Goal: Task Accomplishment & Management: Manage account settings

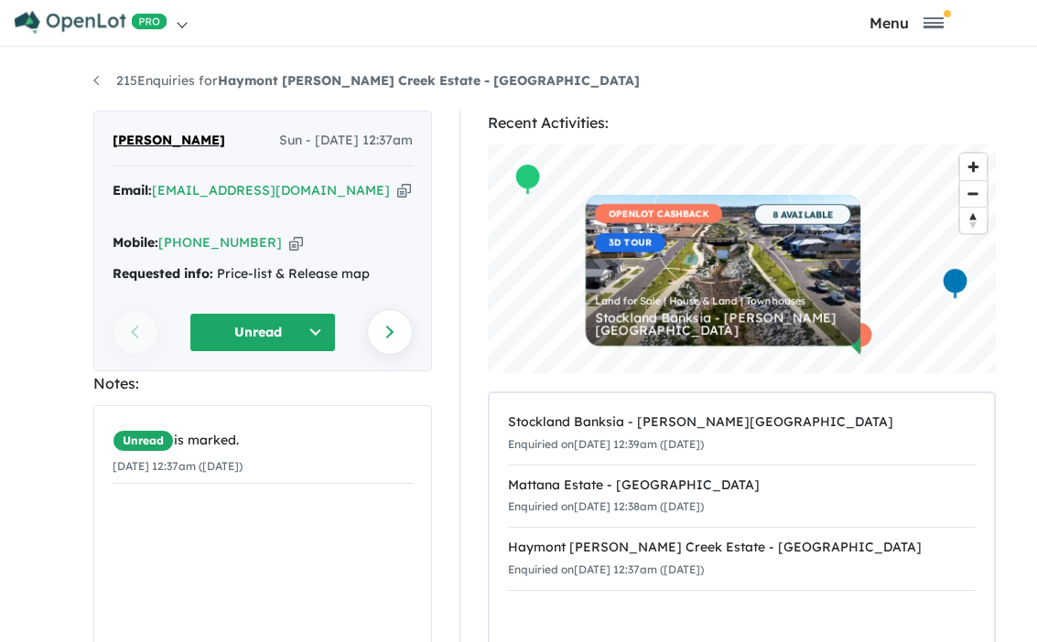
click at [321, 313] on button "Unread" at bounding box center [262, 332] width 146 height 39
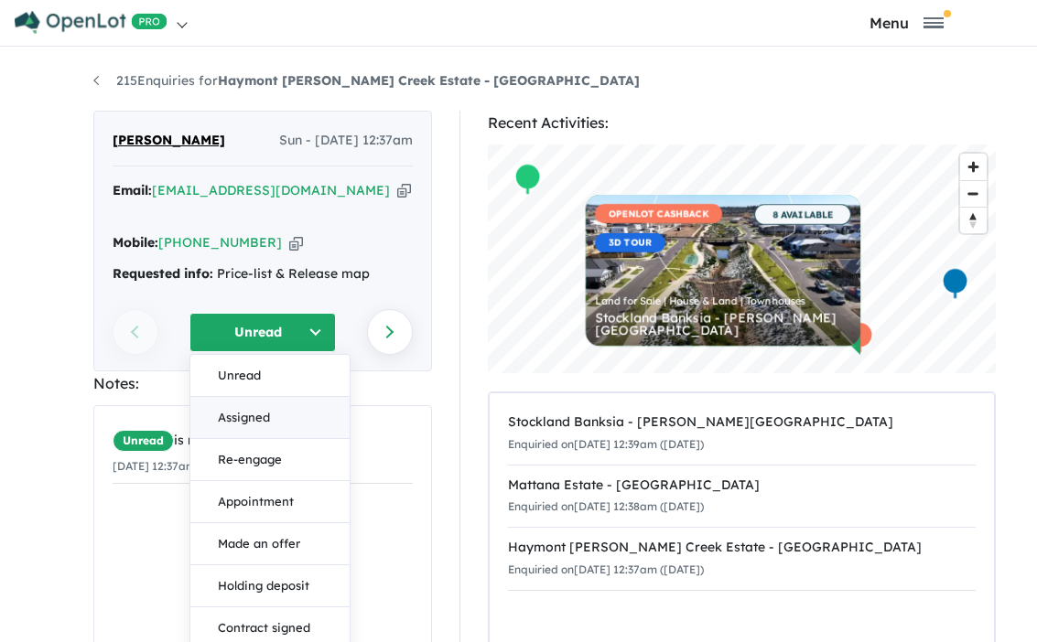
click at [280, 397] on button "Assigned" at bounding box center [269, 418] width 159 height 42
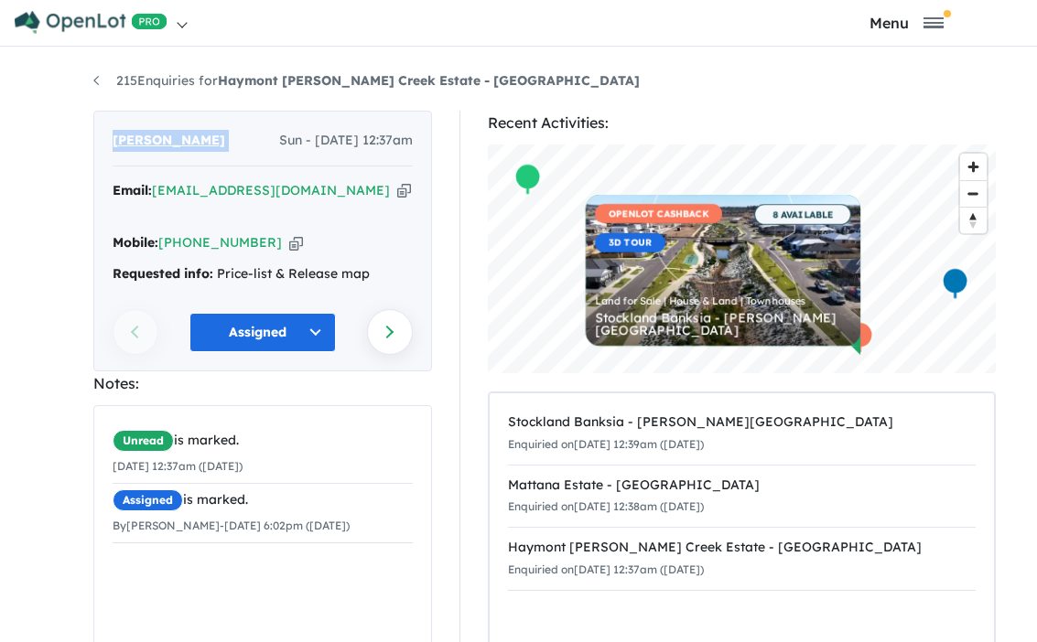
drag, startPoint x: 228, startPoint y: 136, endPoint x: 116, endPoint y: 136, distance: 111.6
click at [116, 136] on div "[PERSON_NAME] Sun - [DATE] 12:37am" at bounding box center [263, 148] width 300 height 37
copy span "[PERSON_NAME]"
click at [397, 186] on icon "button" at bounding box center [404, 190] width 14 height 19
copy span "[PERSON_NAME]"
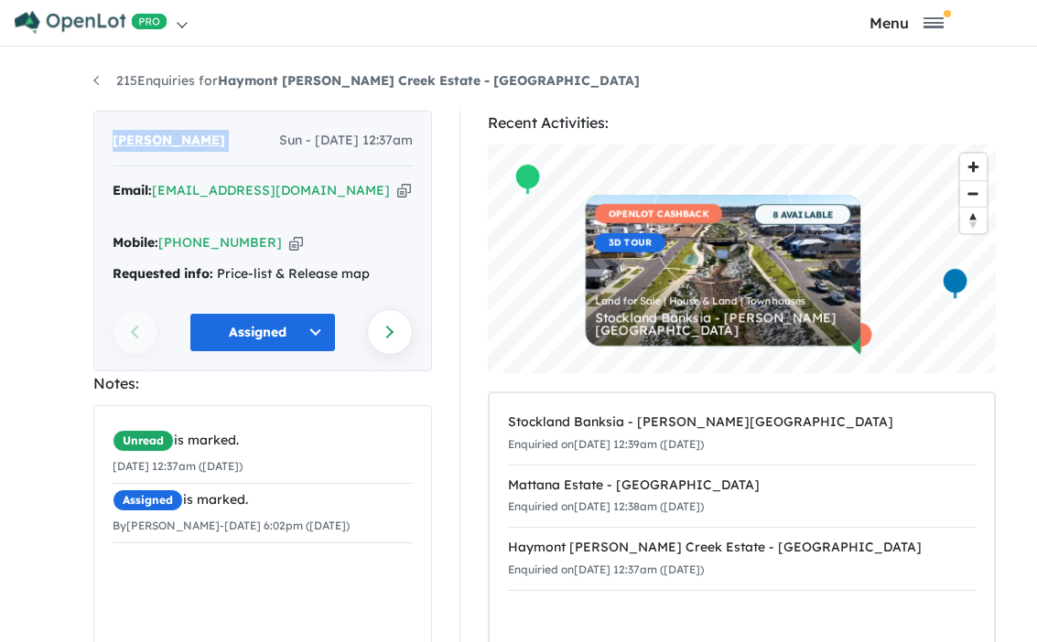
click at [289, 233] on icon "button" at bounding box center [296, 242] width 14 height 19
copy span "[PERSON_NAME]"
